Goal: Transaction & Acquisition: Book appointment/travel/reservation

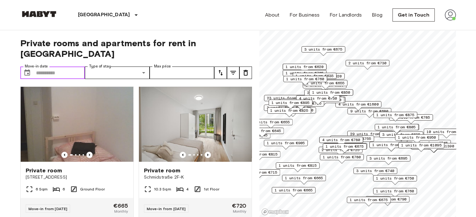
click at [44, 67] on input "Move-in date" at bounding box center [60, 73] width 49 height 13
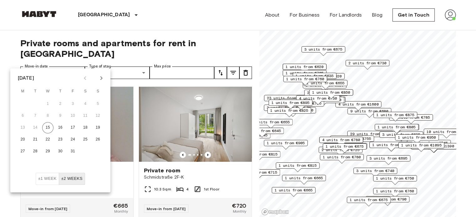
click at [100, 81] on icon "Next month" at bounding box center [102, 78] width 8 height 8
click at [25, 116] on button "5" at bounding box center [22, 115] width 11 height 11
type input "**********"
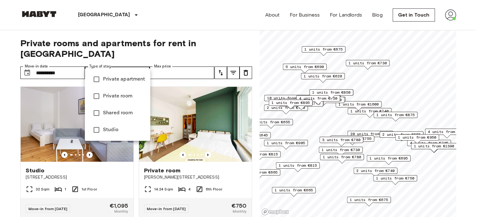
click at [120, 96] on span "Private room" at bounding box center [124, 97] width 42 height 8
type input "**********"
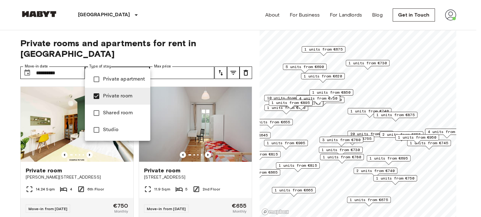
click at [179, 64] on div at bounding box center [240, 108] width 481 height 217
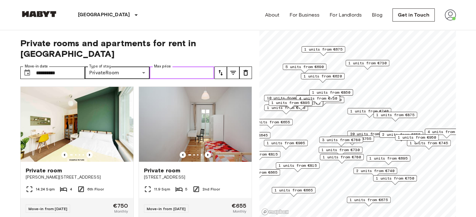
click at [180, 67] on input "Max price" at bounding box center [182, 73] width 65 height 13
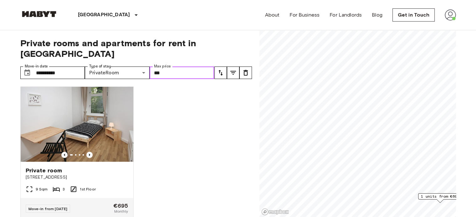
type input "***"
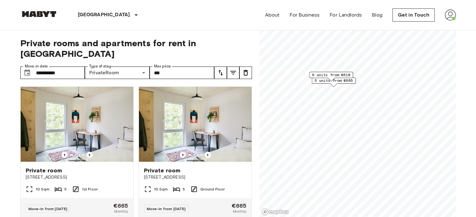
click at [328, 76] on span "6 units from €610" at bounding box center [331, 75] width 38 height 6
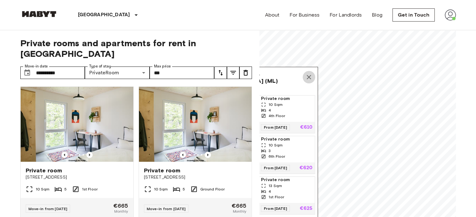
click at [310, 79] on icon "Map marker" at bounding box center [309, 78] width 8 height 8
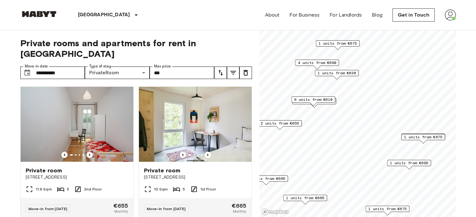
click at [334, 72] on span "1 units from €620" at bounding box center [337, 73] width 38 height 6
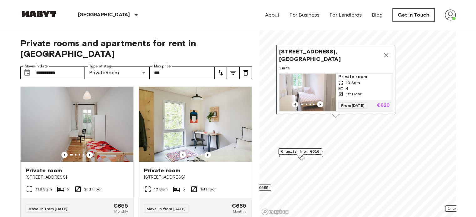
click at [385, 52] on icon "Map marker" at bounding box center [386, 56] width 8 height 8
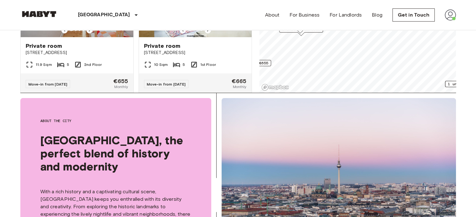
scroll to position [125, 0]
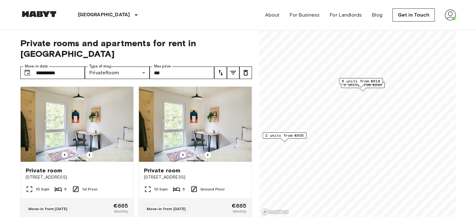
click at [283, 136] on span "2 units from €655" at bounding box center [284, 136] width 38 height 6
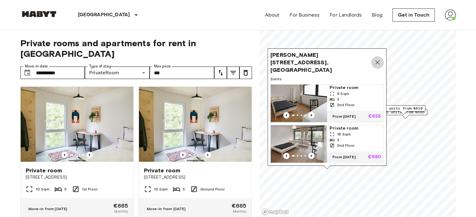
click at [378, 60] on icon "Map marker" at bounding box center [378, 63] width 8 height 8
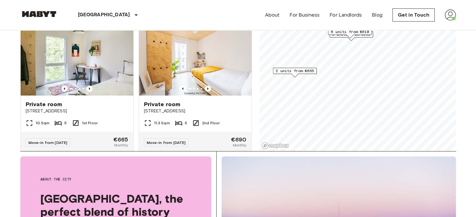
scroll to position [94, 0]
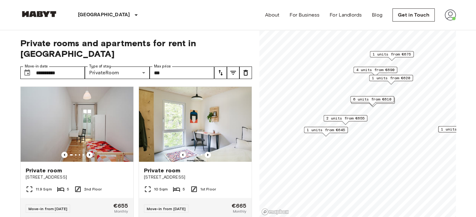
drag, startPoint x: 329, startPoint y: 189, endPoint x: 343, endPoint y: 112, distance: 77.7
click at [343, 116] on span "2 units from €655" at bounding box center [345, 119] width 38 height 6
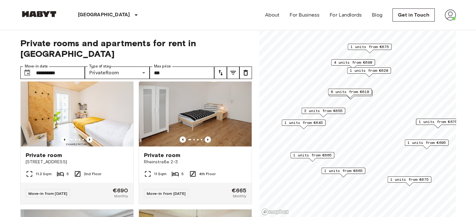
scroll to position [156, 0]
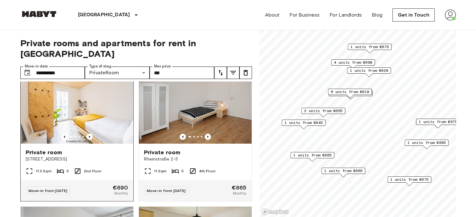
click at [70, 116] on img at bounding box center [77, 106] width 113 height 75
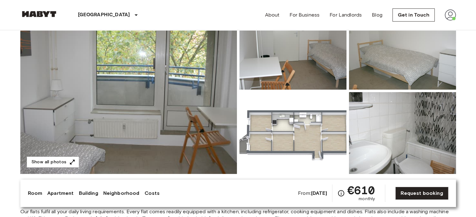
scroll to position [31, 0]
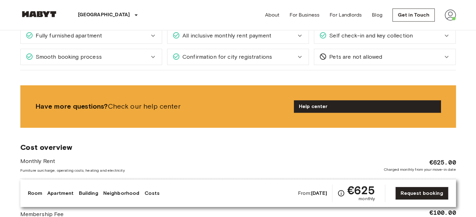
scroll to position [626, 0]
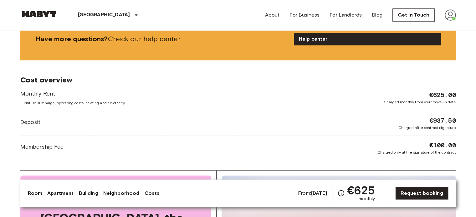
click at [34, 192] on link "Room" at bounding box center [35, 194] width 15 height 8
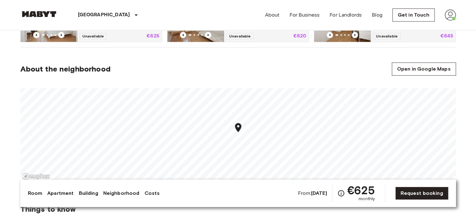
scroll to position [373, 0]
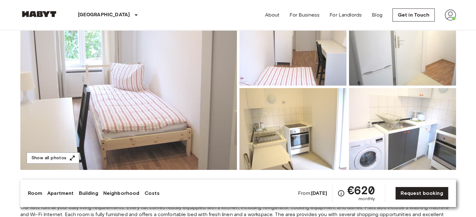
scroll to position [63, 0]
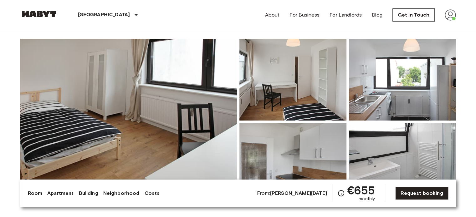
scroll to position [31, 0]
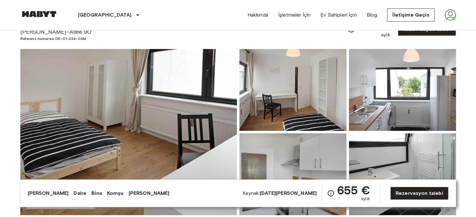
click at [193, 23] on div "[GEOGRAPHIC_DATA] [GEOGRAPHIC_DATA] [GEOGRAPHIC_DATA] [GEOGRAPHIC_DATA] Brüksel…" at bounding box center [238, 15] width 436 height 30
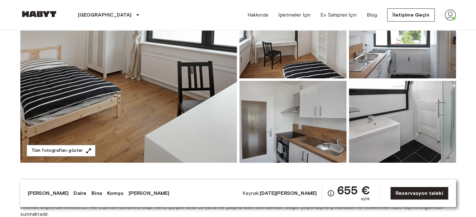
scroll to position [94, 0]
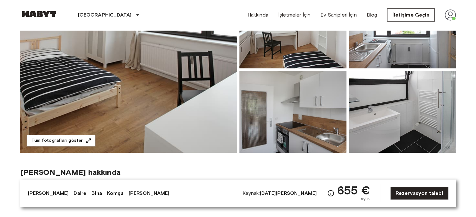
click at [148, 54] on img at bounding box center [128, 70] width 217 height 166
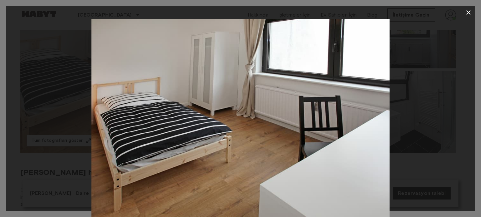
click at [445, 122] on div at bounding box center [240, 118] width 468 height 198
click at [431, 121] on div at bounding box center [240, 118] width 468 height 198
click at [467, 14] on icon "button" at bounding box center [468, 13] width 8 height 8
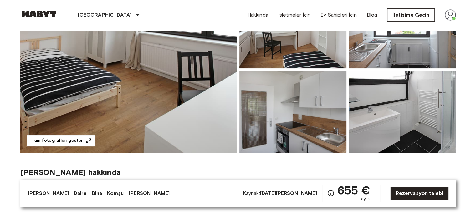
click at [310, 124] on img at bounding box center [292, 112] width 107 height 82
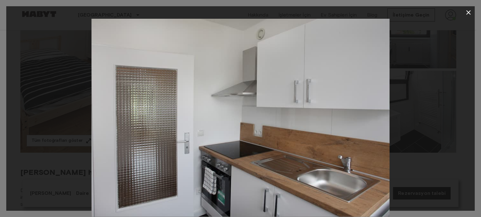
click at [360, 110] on img at bounding box center [240, 118] width 298 height 198
click at [468, 14] on icon "button" at bounding box center [468, 13] width 8 height 8
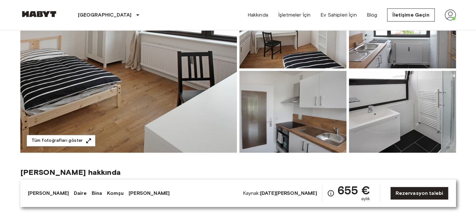
click at [357, 109] on img at bounding box center [402, 112] width 107 height 82
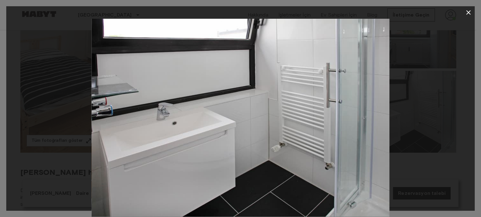
click at [364, 91] on img at bounding box center [240, 118] width 298 height 198
click at [453, 90] on div at bounding box center [240, 118] width 468 height 198
click at [431, 89] on div at bounding box center [240, 118] width 468 height 198
click at [467, 15] on icon "button" at bounding box center [468, 13] width 8 height 8
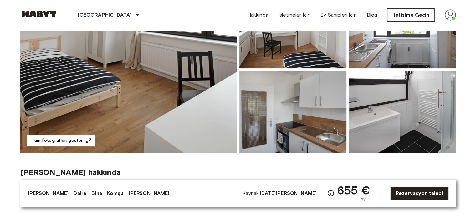
click at [391, 55] on img at bounding box center [402, 28] width 107 height 82
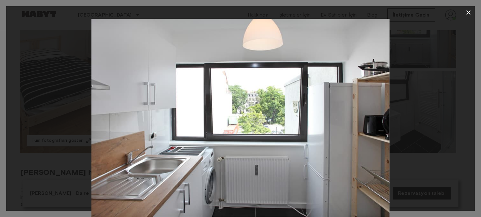
click at [466, 13] on icon "button" at bounding box center [468, 13] width 8 height 8
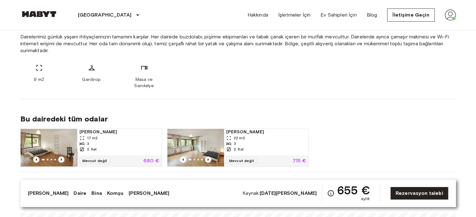
scroll to position [282, 0]
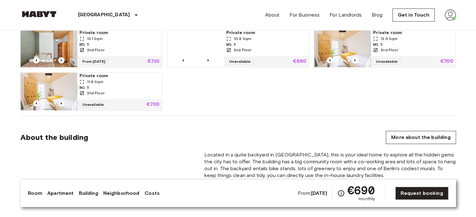
scroll to position [501, 0]
